Goal: Transaction & Acquisition: Purchase product/service

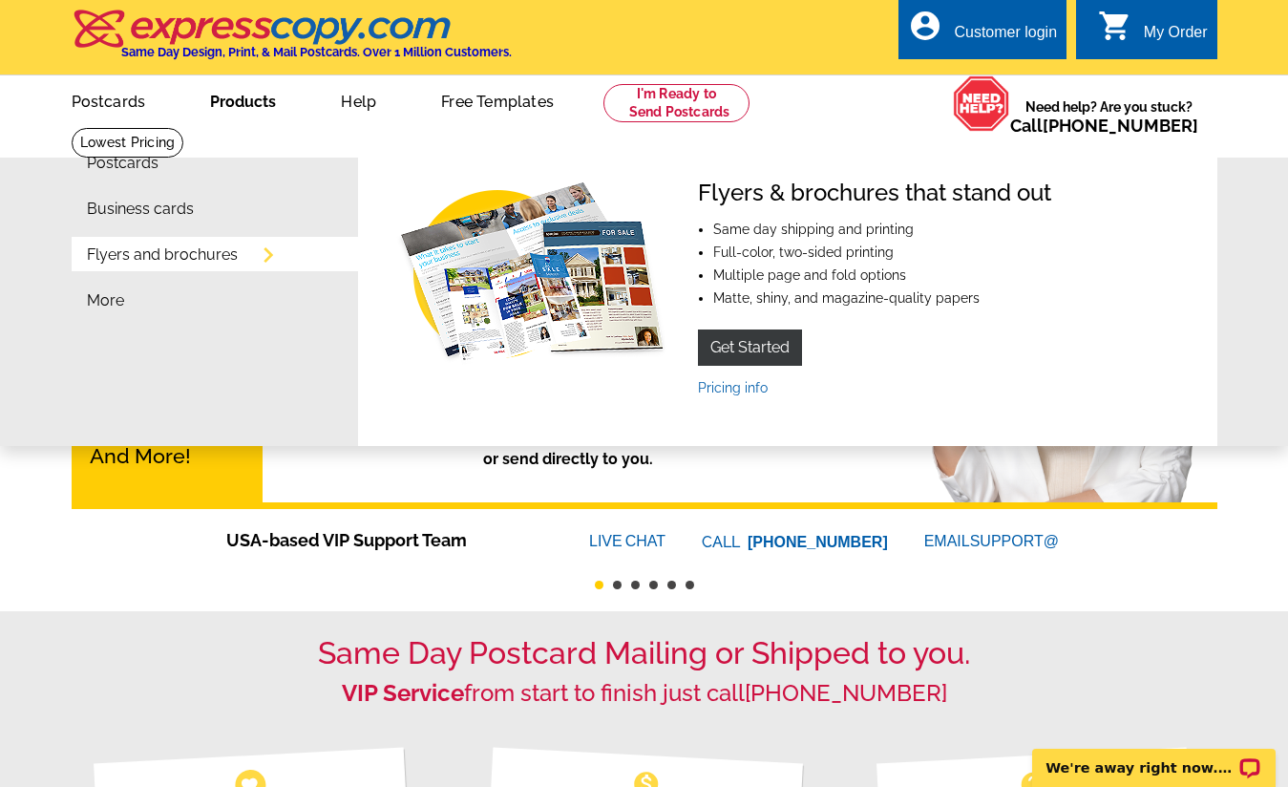
click at [251, 99] on link "Products" at bounding box center [242, 99] width 127 height 45
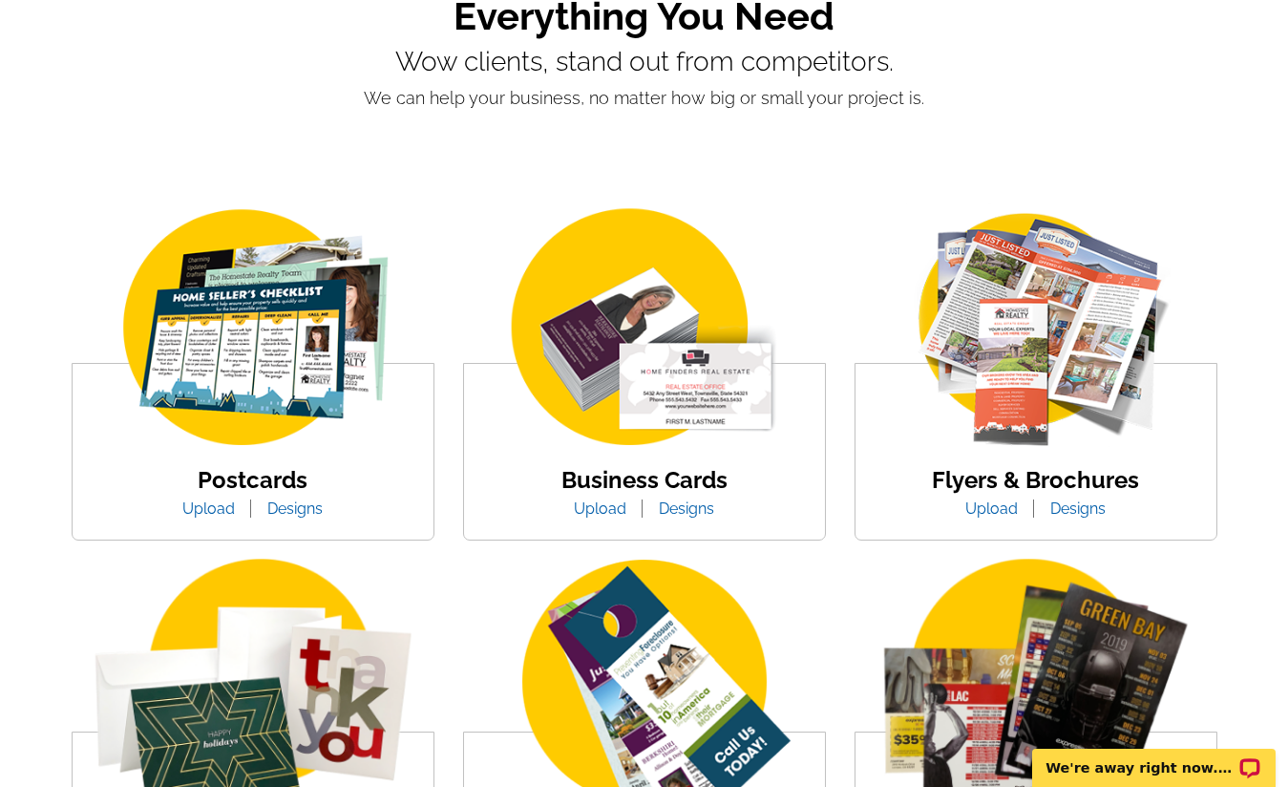
scroll to position [182, 0]
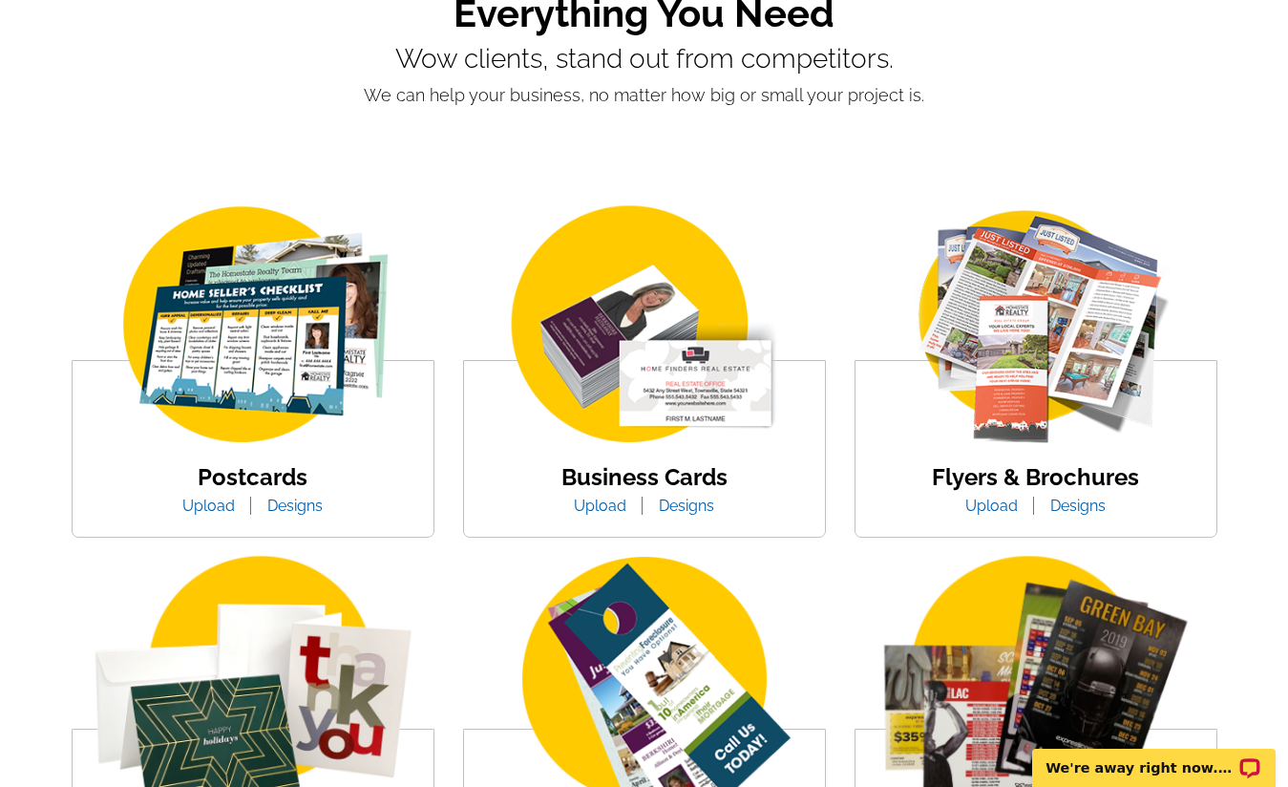
click at [251, 398] on img at bounding box center [253, 325] width 325 height 251
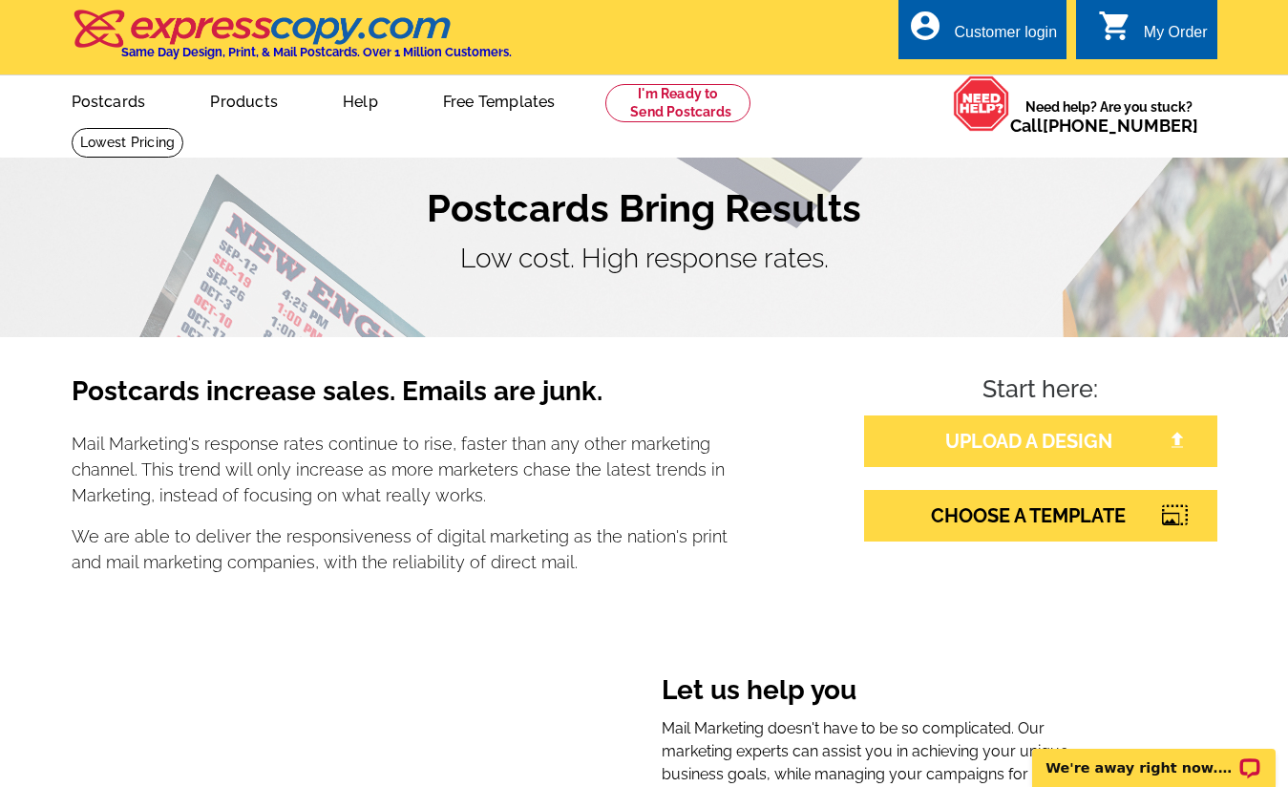
click at [990, 434] on link "UPLOAD A DESIGN" at bounding box center [1040, 441] width 353 height 52
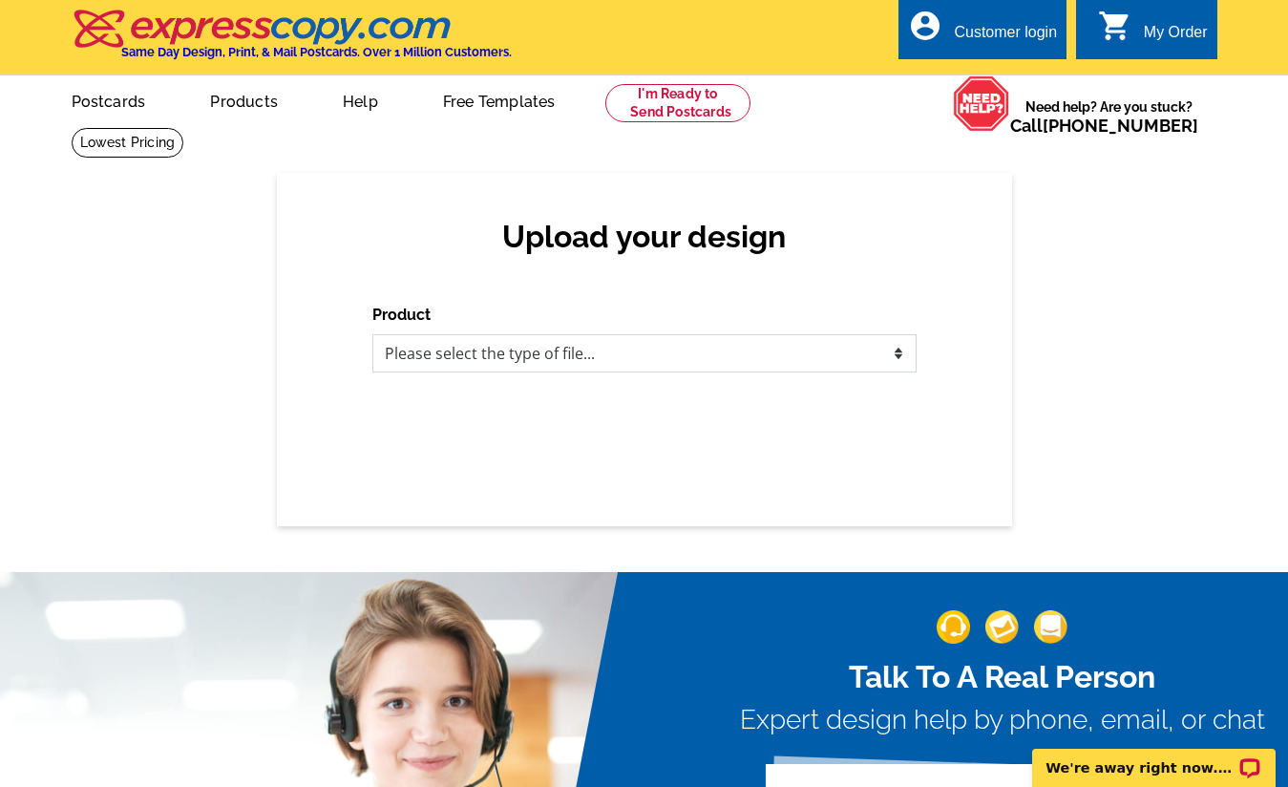
click at [900, 355] on select "Please select the type of file... Postcards Business Cards Letters and flyers G…" at bounding box center [644, 353] width 544 height 38
select select "1"
click at [372, 334] on select "Please select the type of file... Postcards Business Cards Letters and flyers G…" at bounding box center [644, 353] width 544 height 38
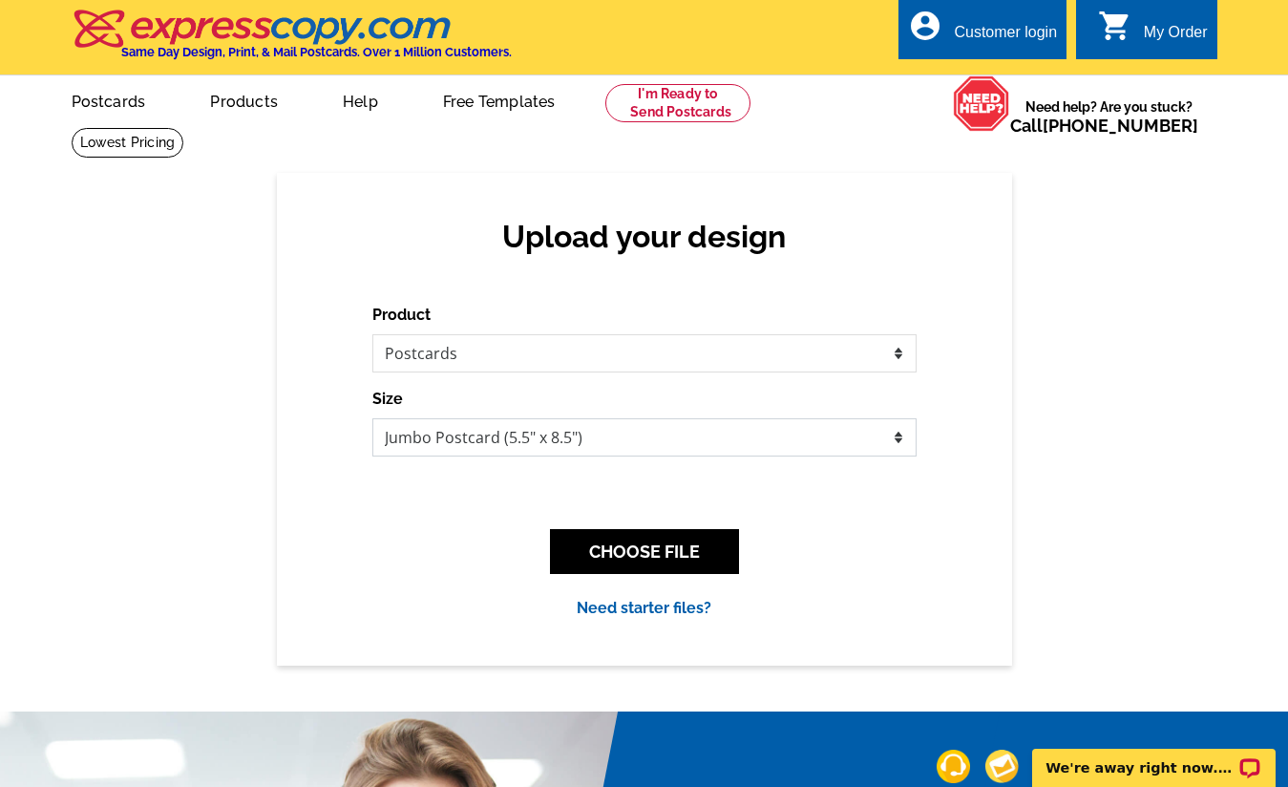
click at [896, 436] on select "Jumbo Postcard (5.5" x 8.5") Regular Postcard (4.25" x 5.6") Panoramic Postcard…" at bounding box center [644, 437] width 544 height 38
